Goal: Task Accomplishment & Management: Manage account settings

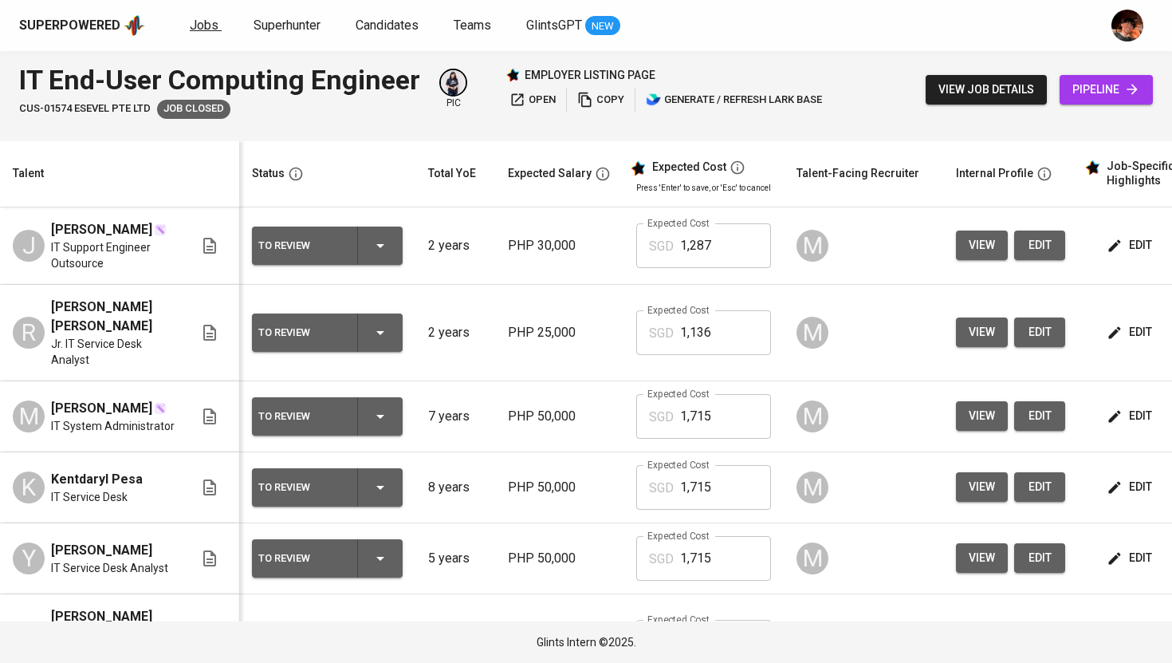
click at [197, 18] on span "Jobs" at bounding box center [204, 25] width 29 height 15
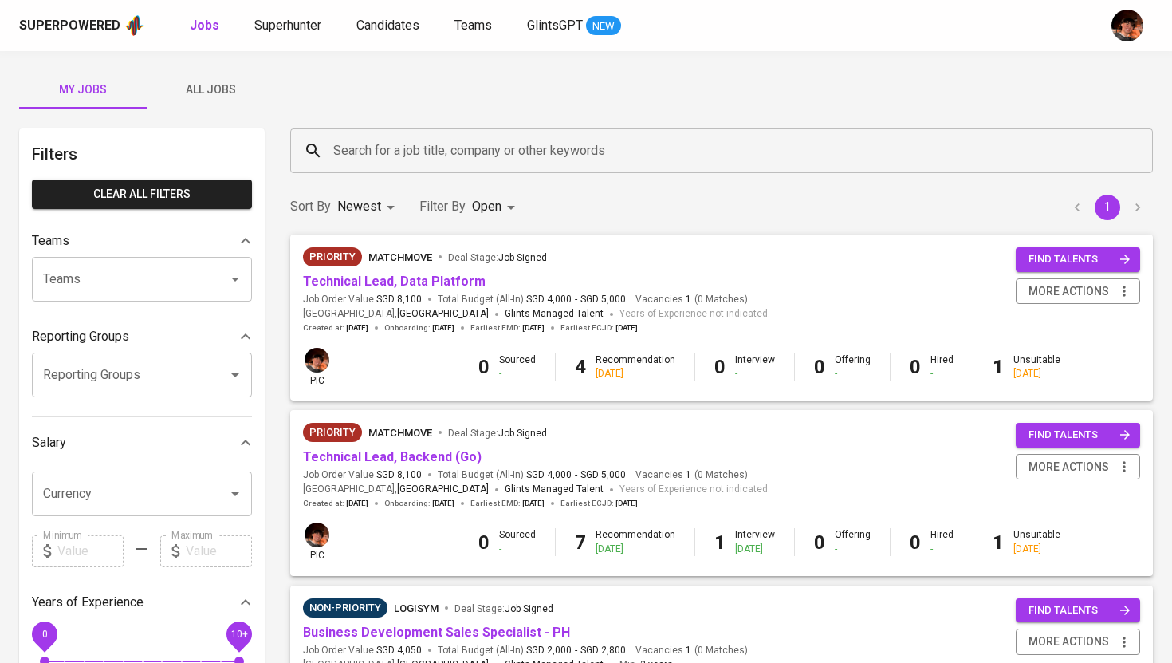
click at [218, 94] on span "All Jobs" at bounding box center [210, 90] width 108 height 20
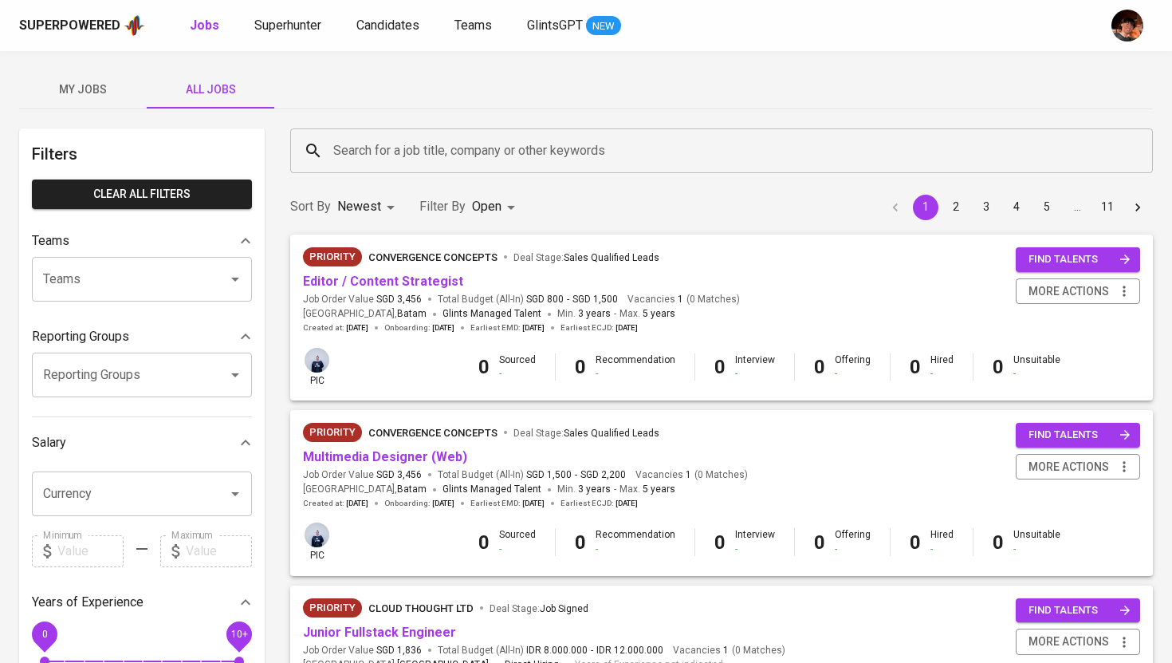
click at [432, 156] on input "Search for a job title, company or other keywords" at bounding box center [725, 151] width 793 height 30
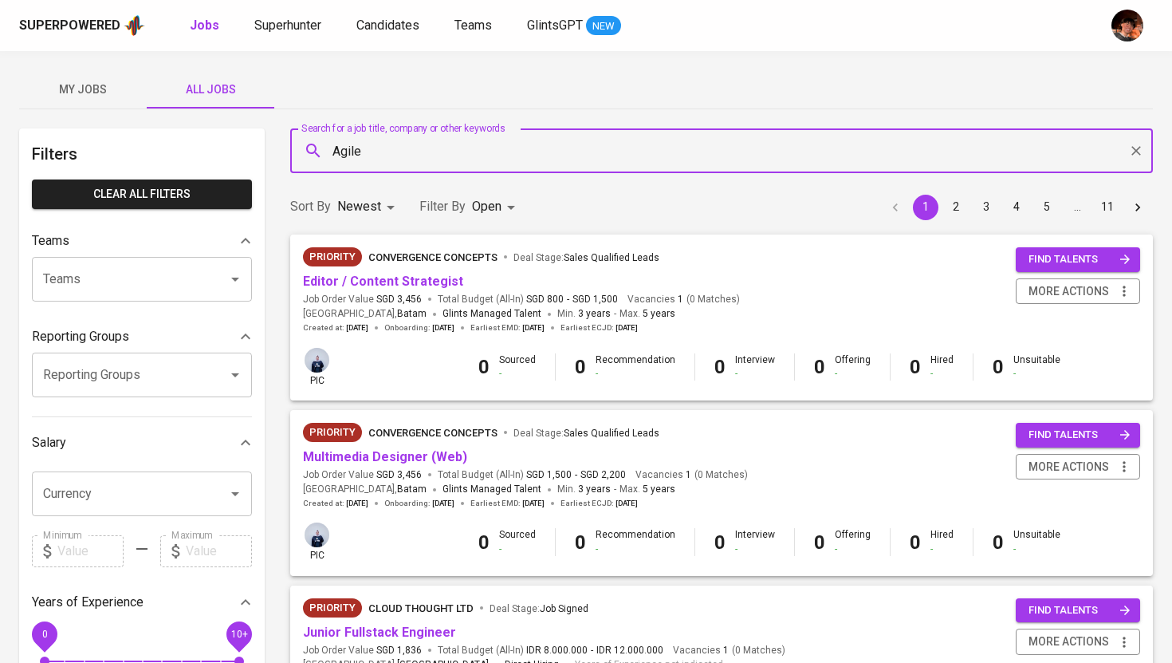
type input "Agile"
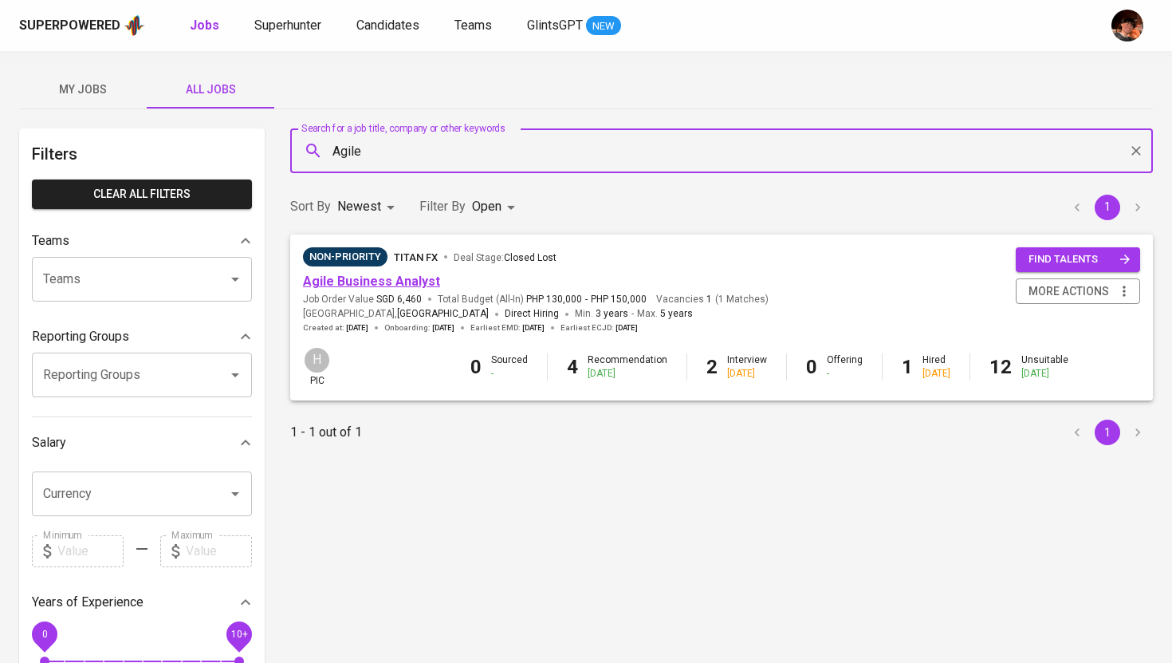
click at [399, 285] on link "Agile Business Analyst" at bounding box center [371, 280] width 137 height 15
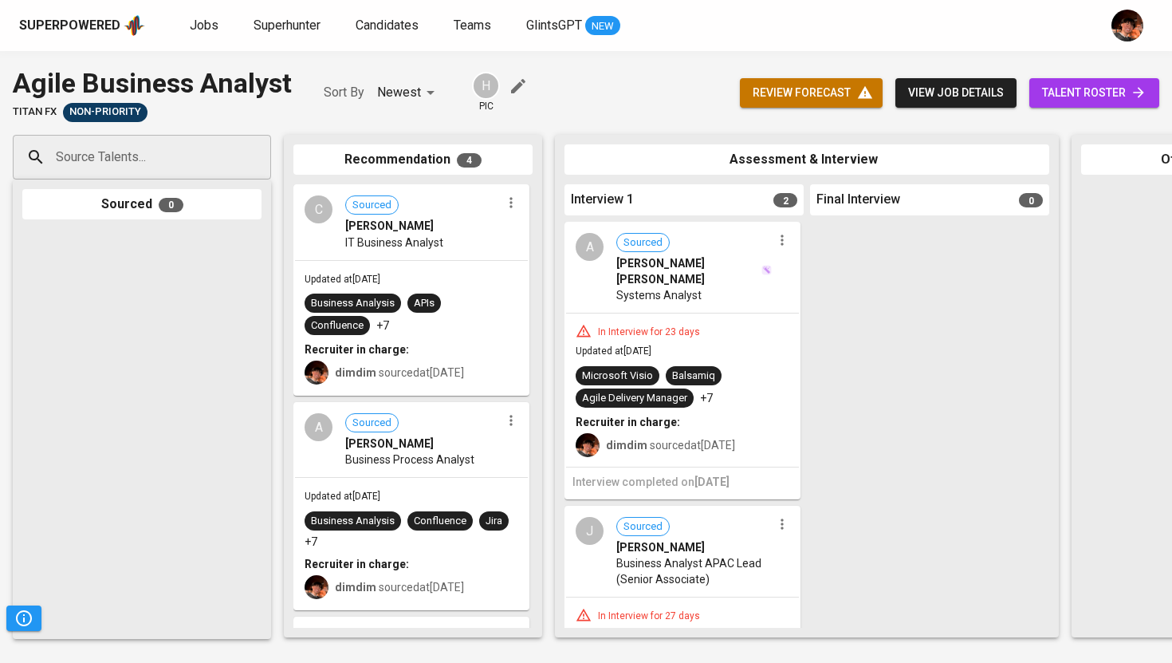
click at [1088, 97] on span "talent roster" at bounding box center [1094, 93] width 104 height 20
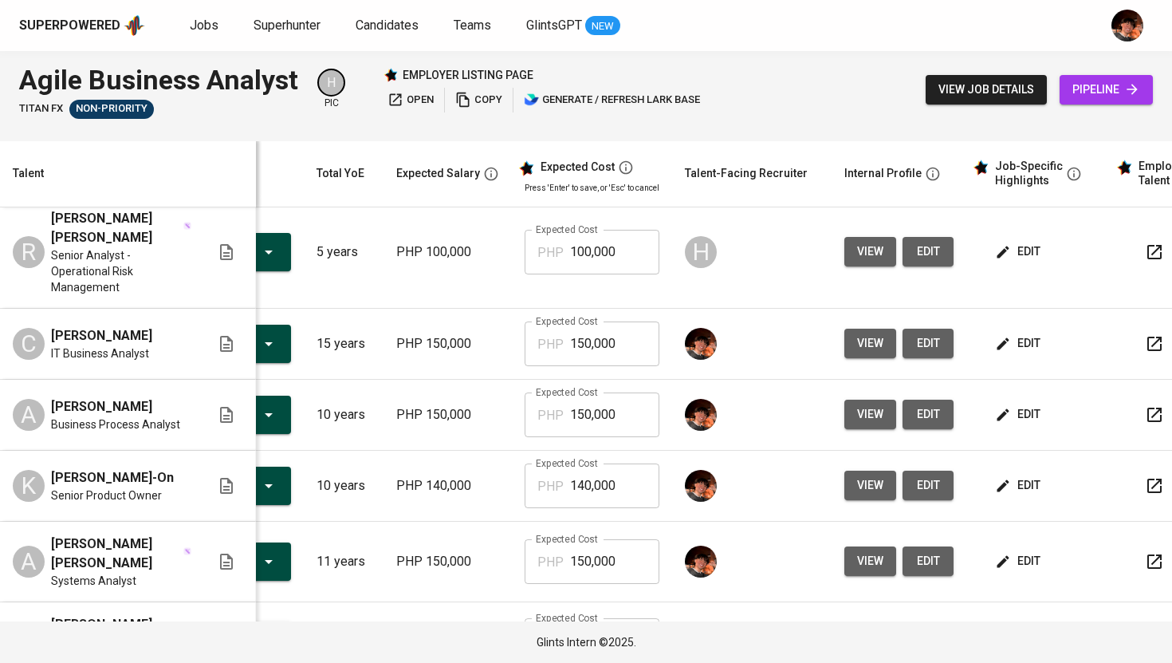
scroll to position [0, 160]
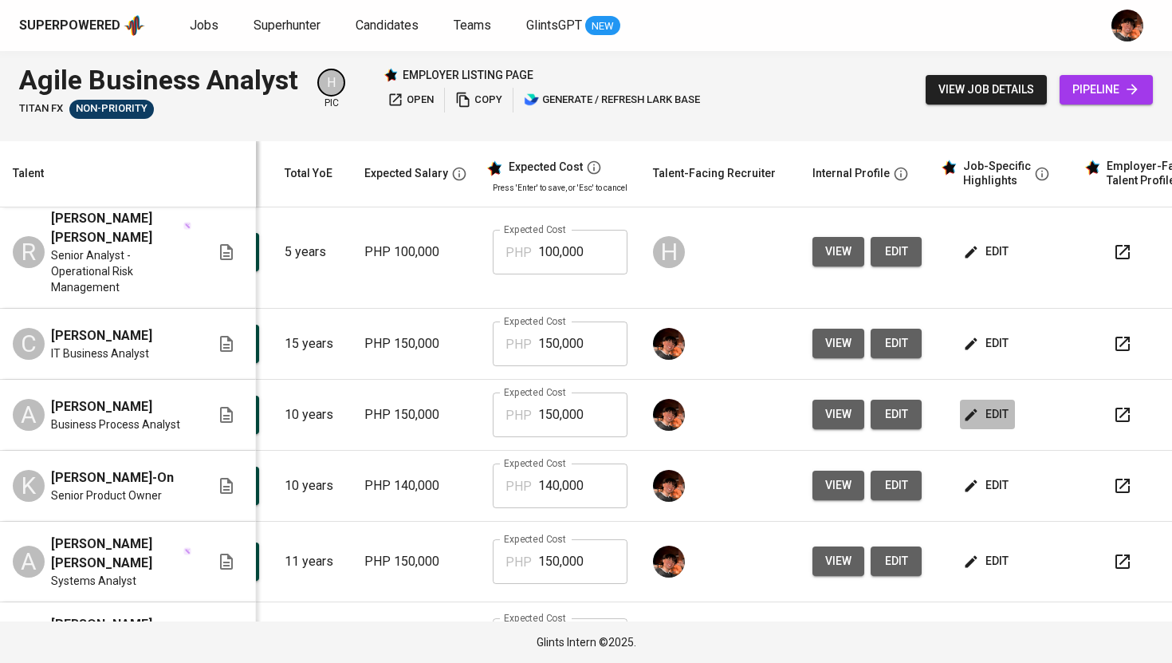
click at [985, 428] on button "edit" at bounding box center [987, 414] width 55 height 30
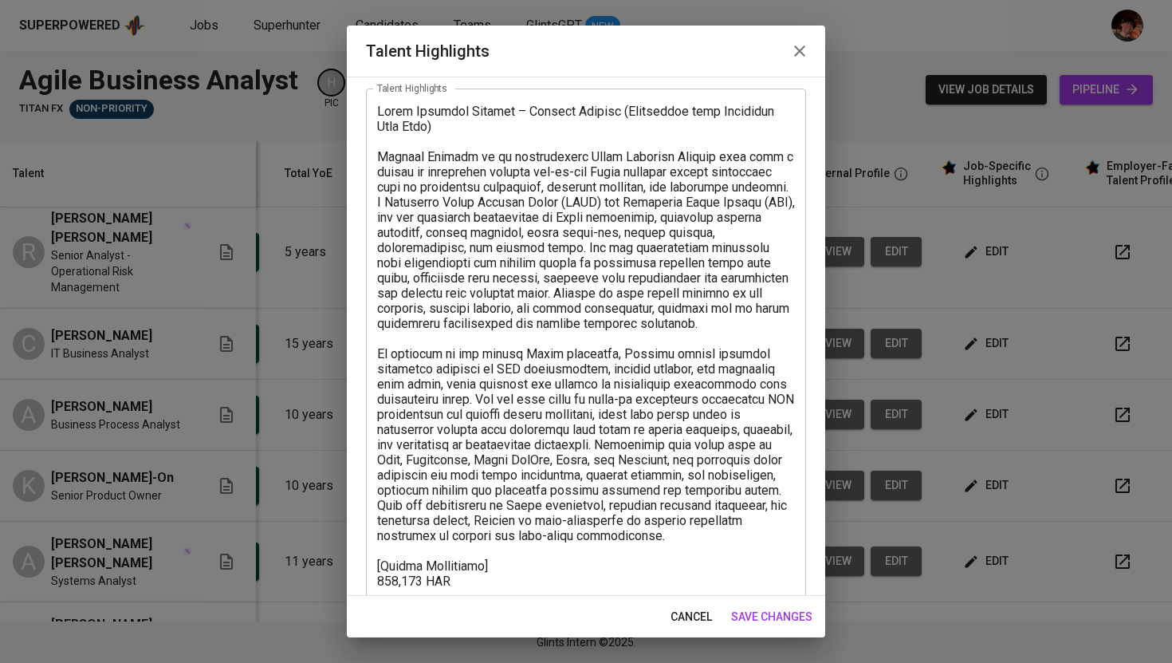
scroll to position [84, 0]
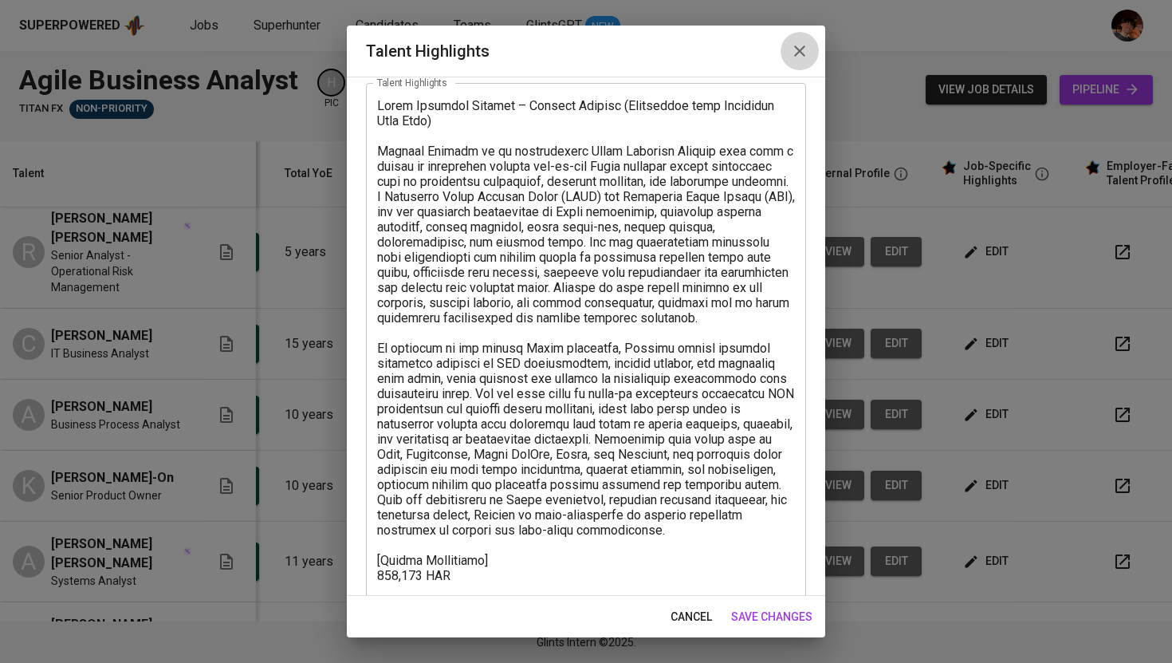
click at [803, 47] on icon "button" at bounding box center [799, 50] width 11 height 11
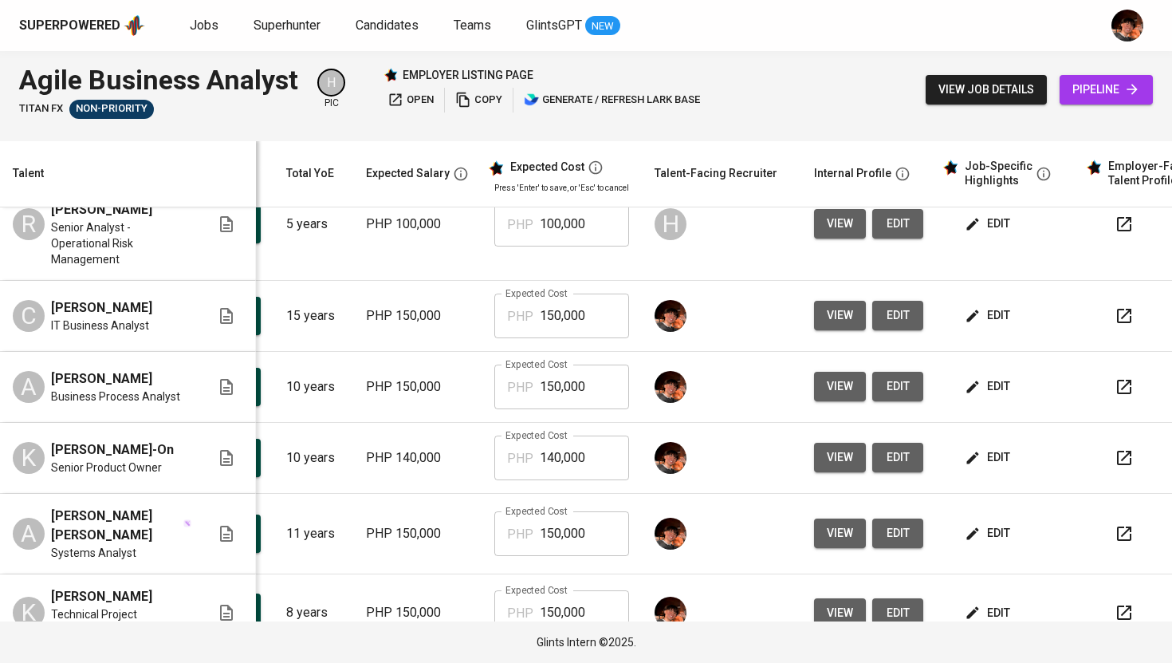
scroll to position [0, 0]
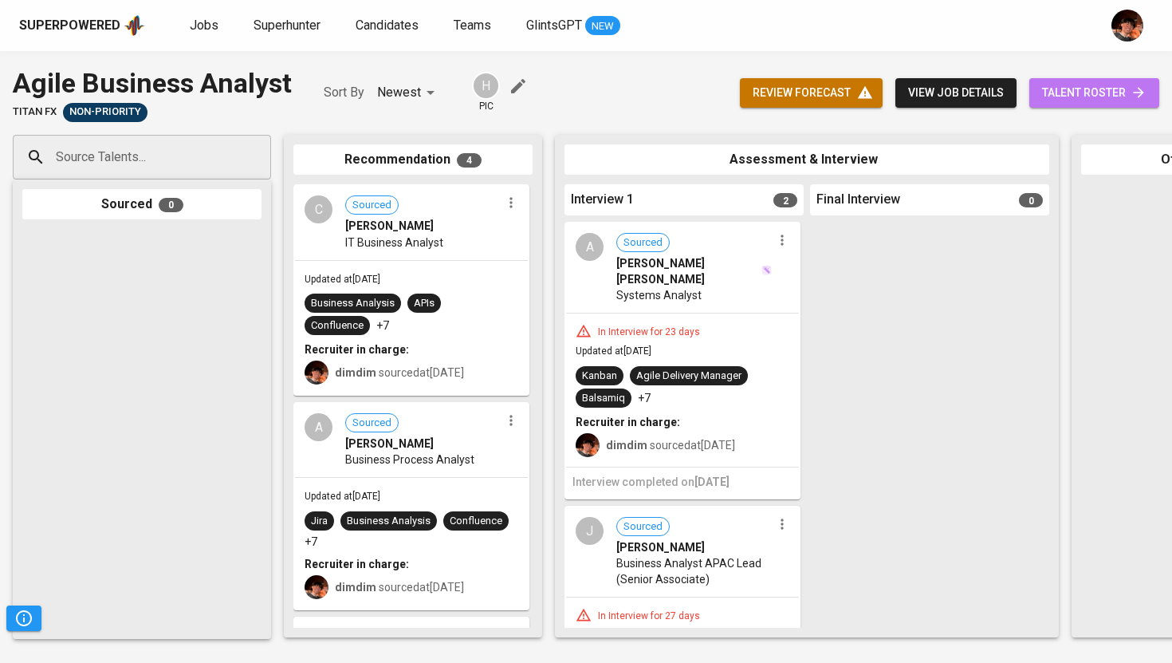
click at [1084, 92] on span "talent roster" at bounding box center [1094, 93] width 104 height 20
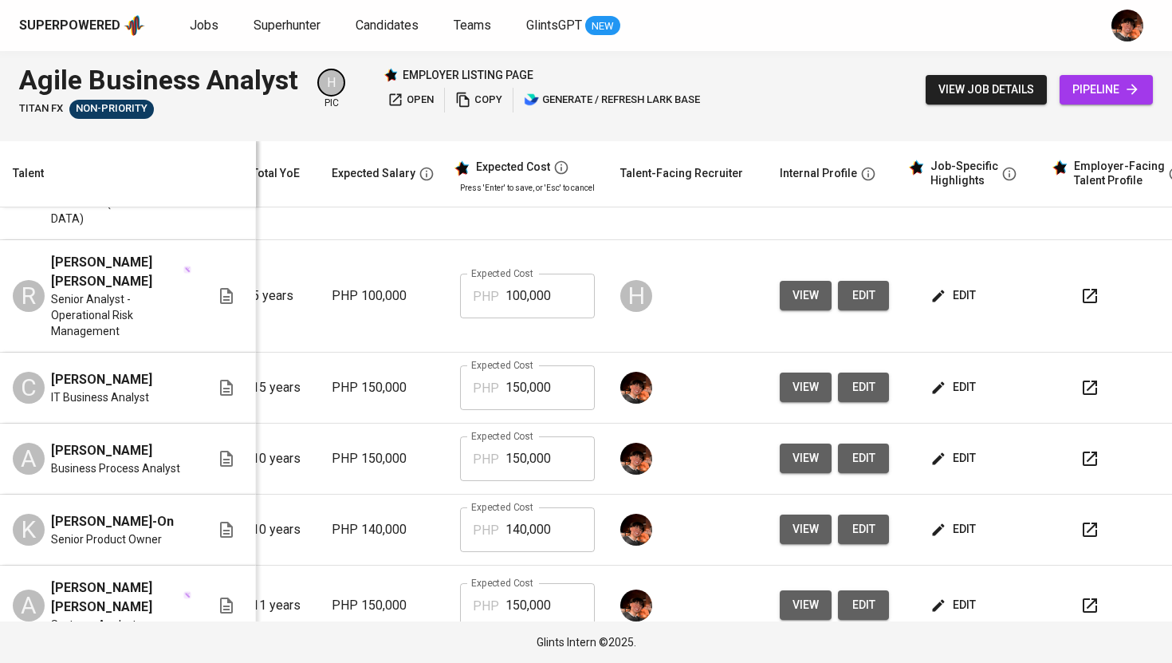
scroll to position [96, 217]
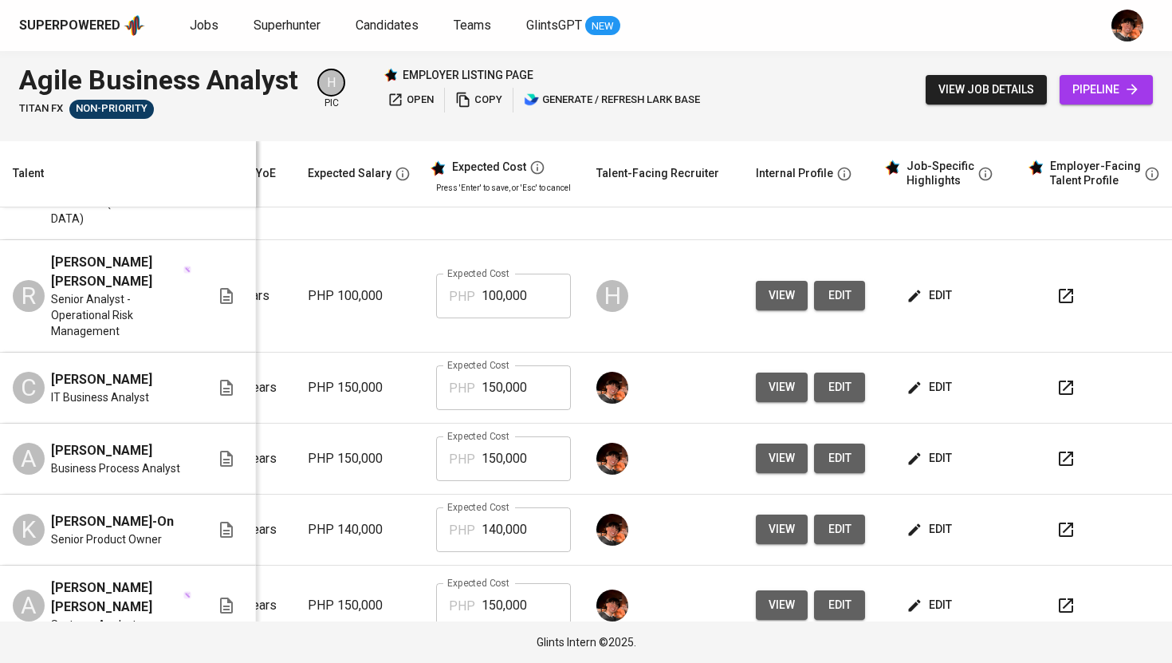
click at [893, 405] on td "edit" at bounding box center [950, 387] width 144 height 71
click at [910, 388] on span "edit" at bounding box center [931, 387] width 42 height 20
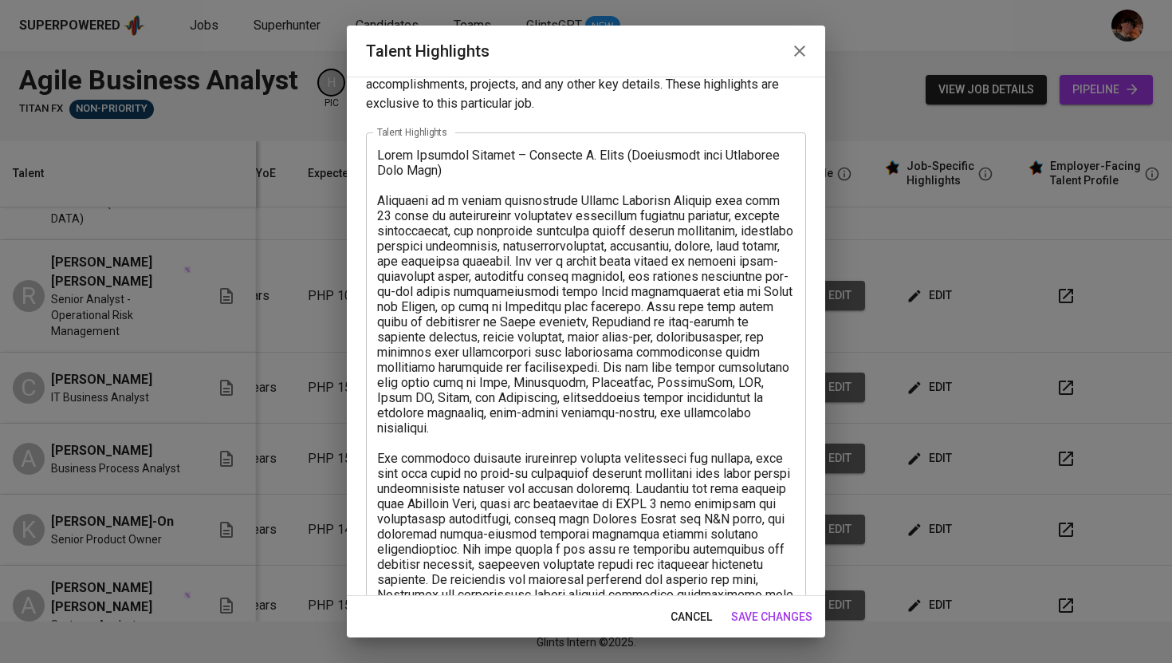
scroll to position [0, 0]
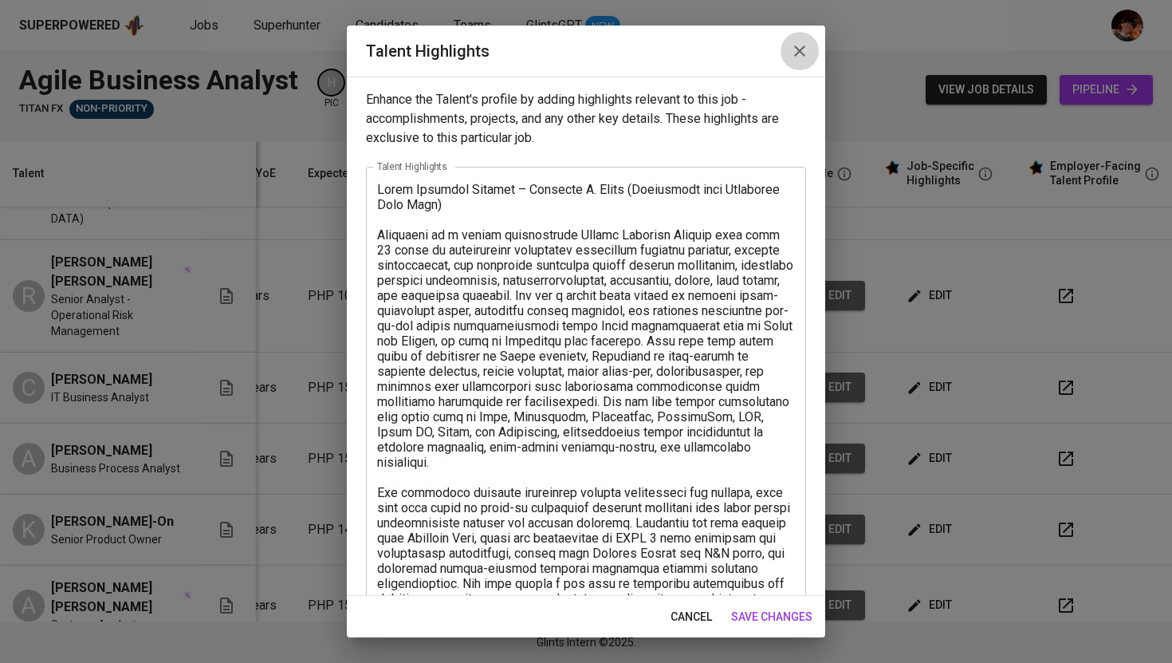
click at [804, 47] on icon "button" at bounding box center [799, 50] width 11 height 11
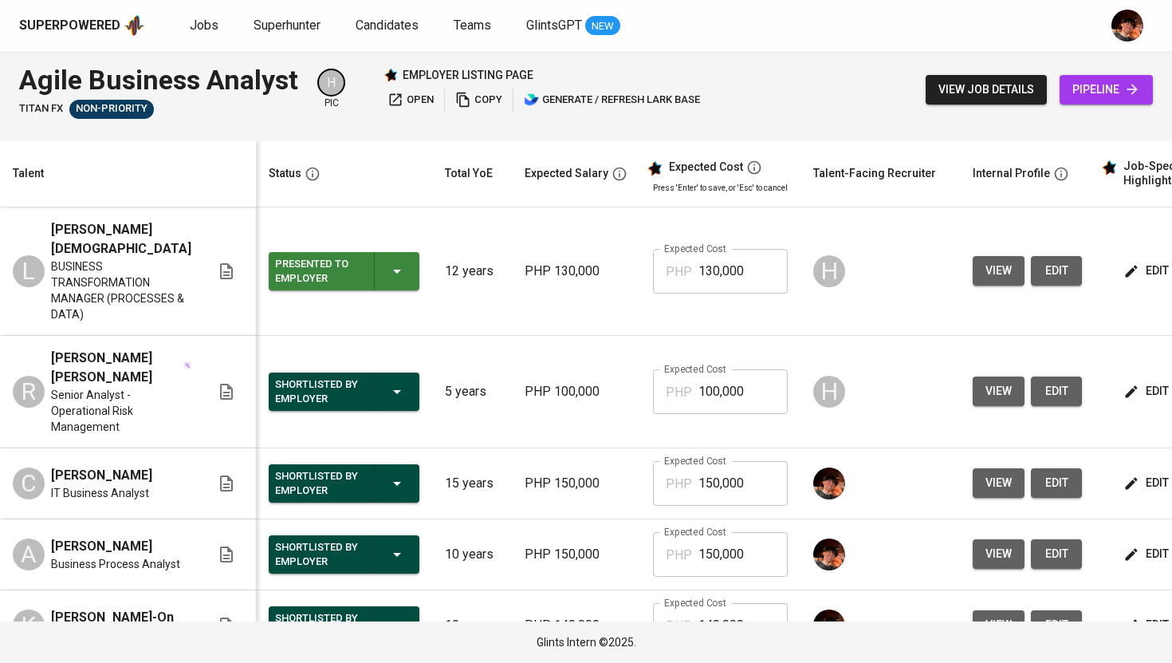
click at [1136, 403] on button "edit" at bounding box center [1147, 391] width 55 height 30
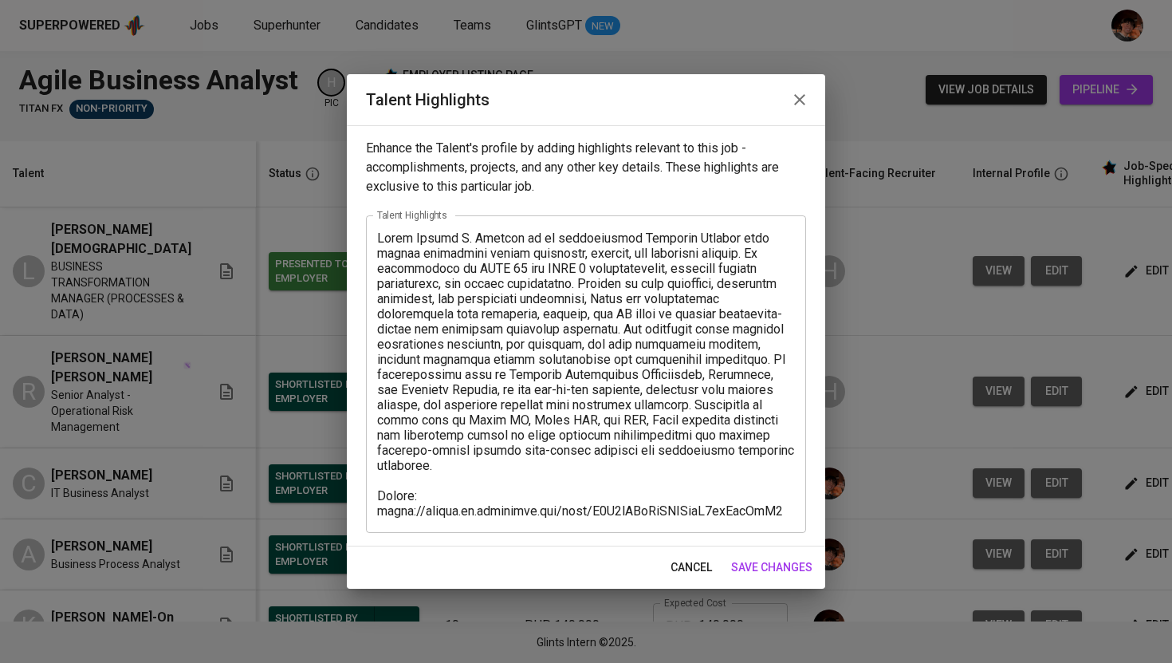
click at [800, 108] on icon "button" at bounding box center [799, 99] width 19 height 19
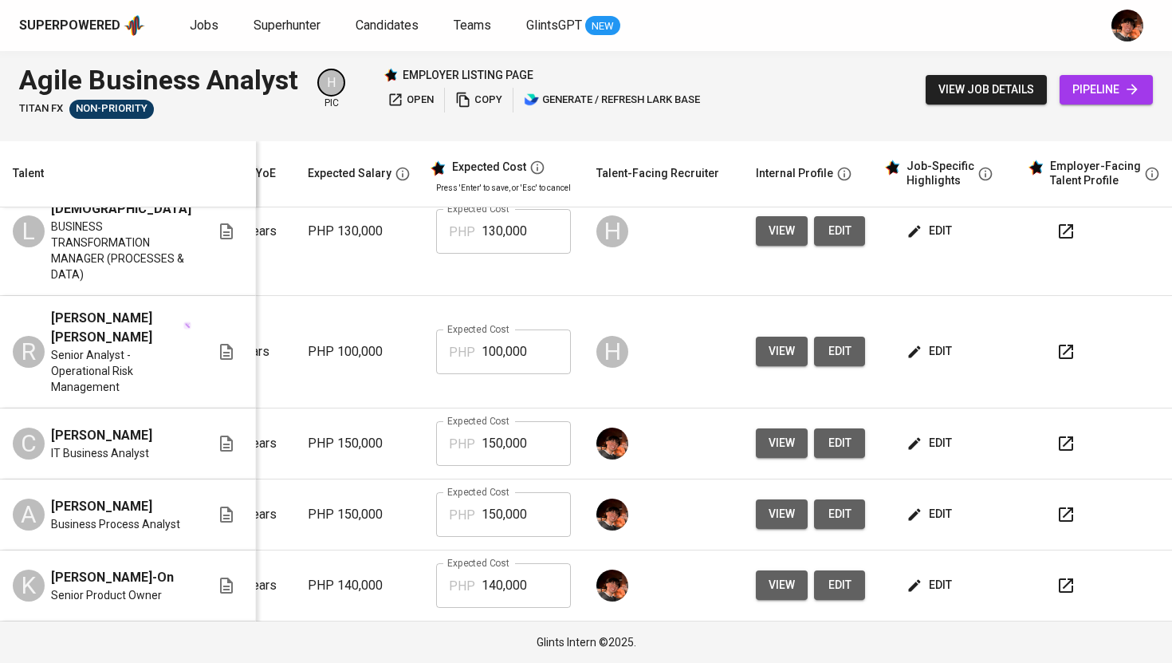
scroll to position [41, 217]
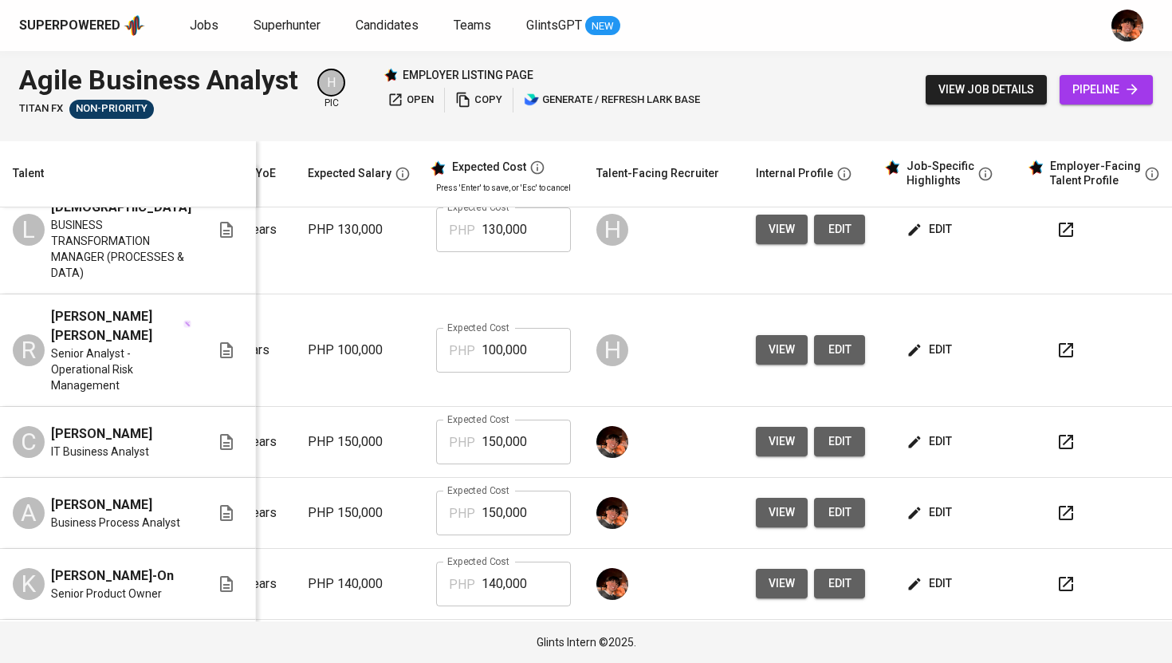
click at [1056, 438] on icon "button" at bounding box center [1065, 441] width 19 height 19
